Goal: Check status: Check status

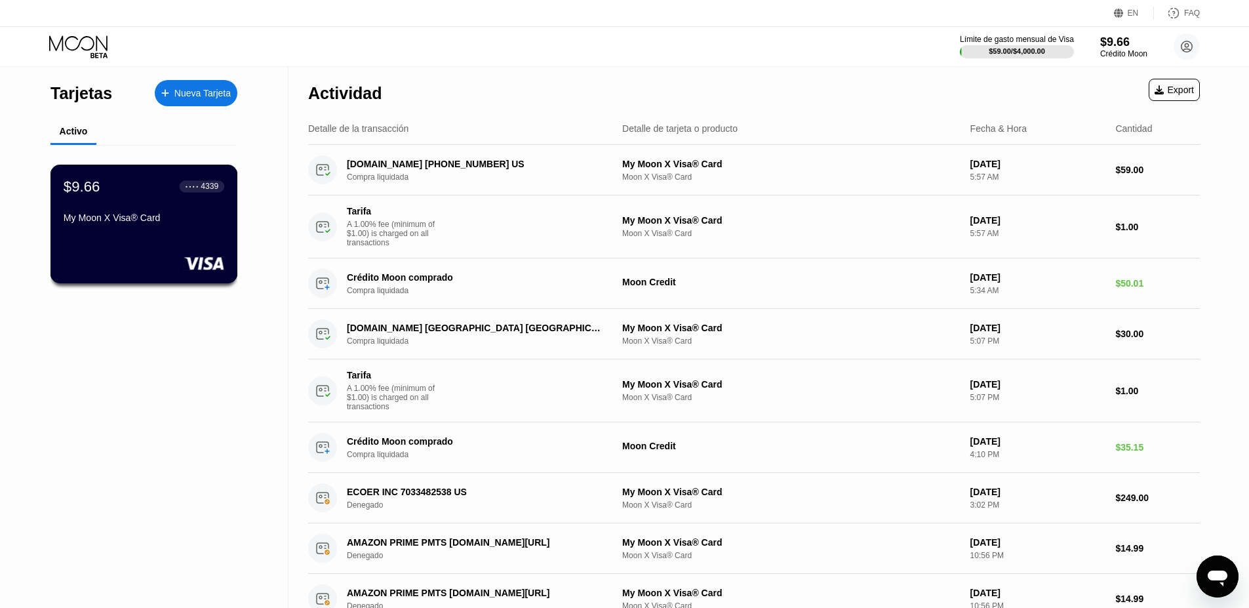
click at [136, 222] on div "My Moon X Visa® Card" at bounding box center [144, 217] width 161 height 10
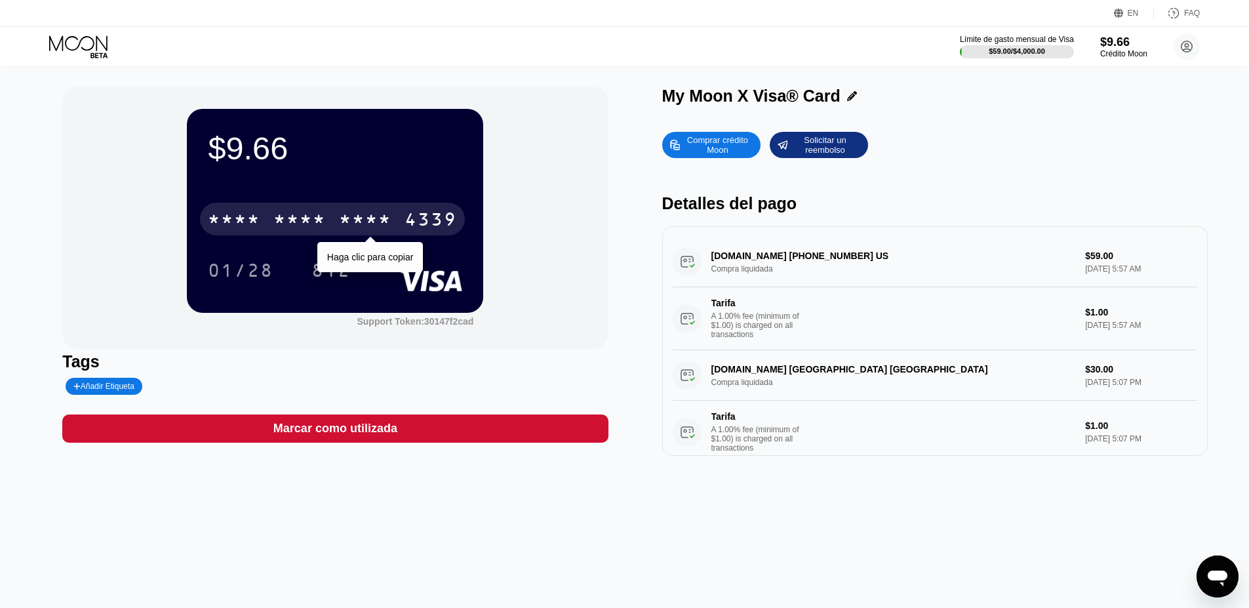
click at [367, 220] on div "* * * *" at bounding box center [365, 221] width 52 height 21
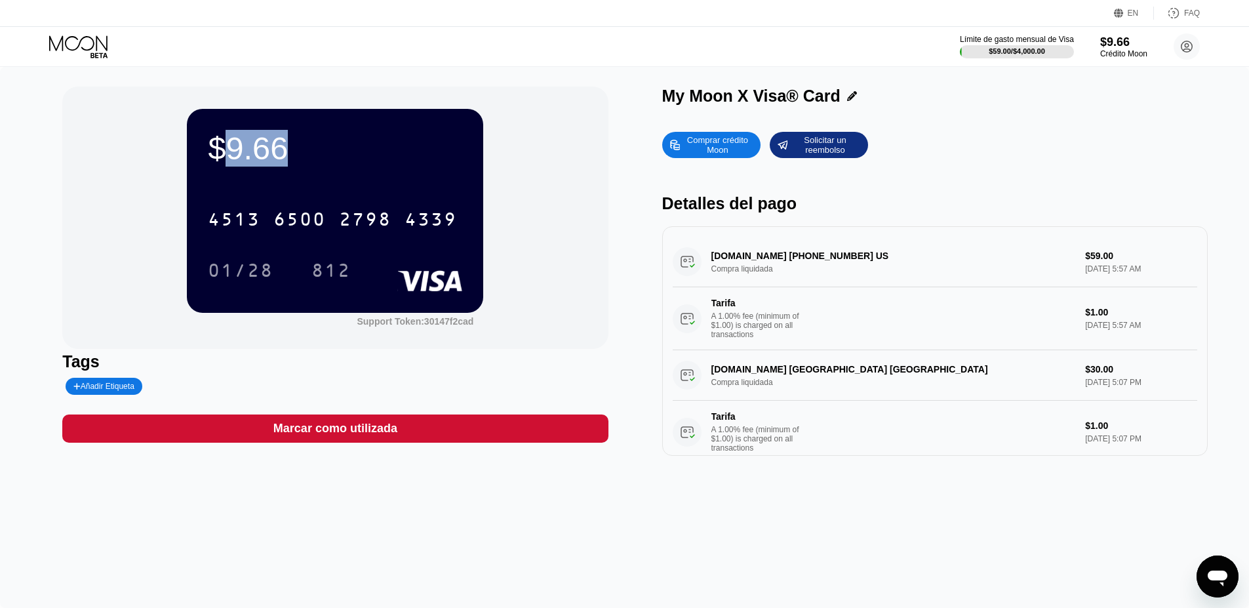
drag, startPoint x: 222, startPoint y: 146, endPoint x: 348, endPoint y: 163, distance: 127.2
click at [348, 163] on div "$9.66" at bounding box center [335, 148] width 254 height 37
click at [346, 148] on div "$9.66" at bounding box center [335, 148] width 254 height 37
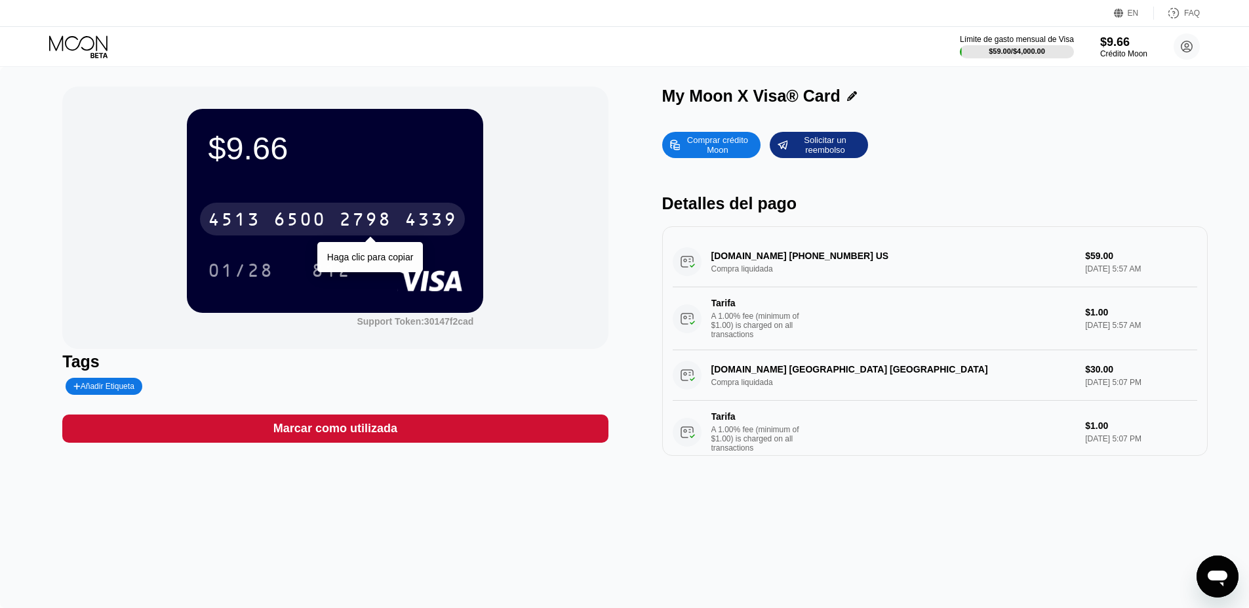
click at [323, 215] on div "6500" at bounding box center [299, 221] width 52 height 21
click at [235, 224] on div "* * * *" at bounding box center [234, 221] width 52 height 21
